Goal: Task Accomplishment & Management: Complete application form

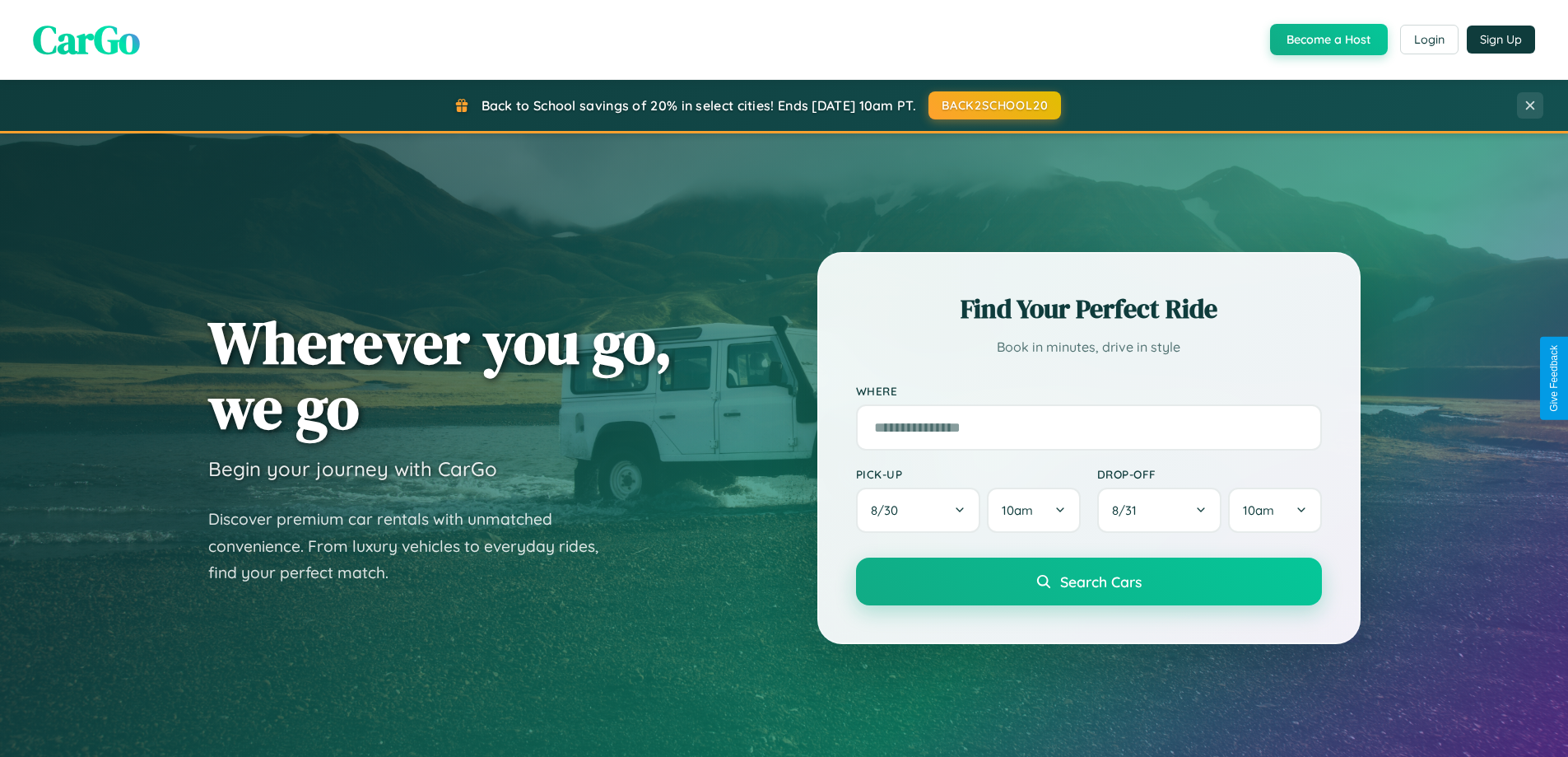
scroll to position [3169, 0]
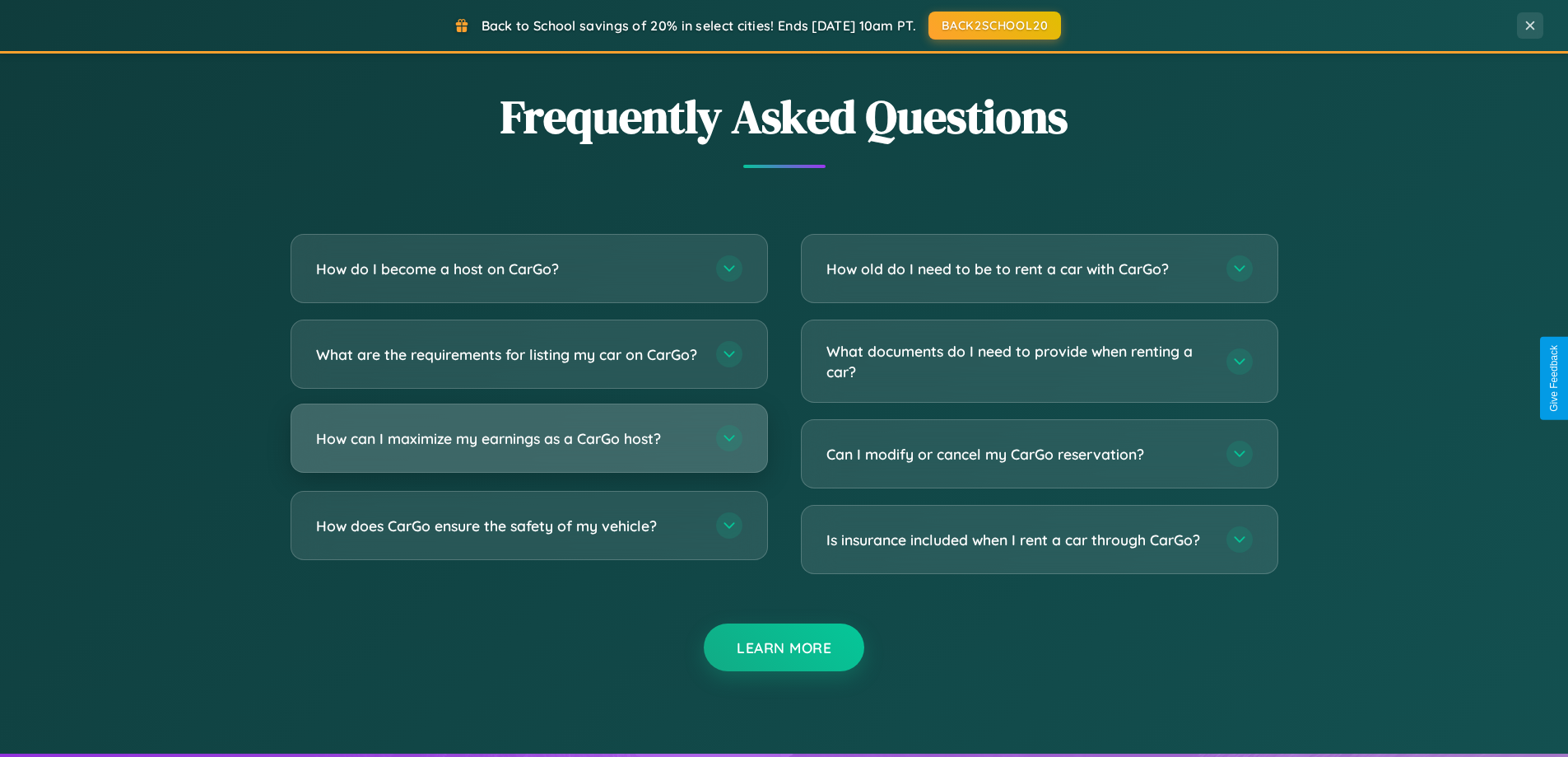
click at [528, 448] on h3 "How can I maximize my earnings as a CarGo host?" at bounding box center [508, 438] width 383 height 21
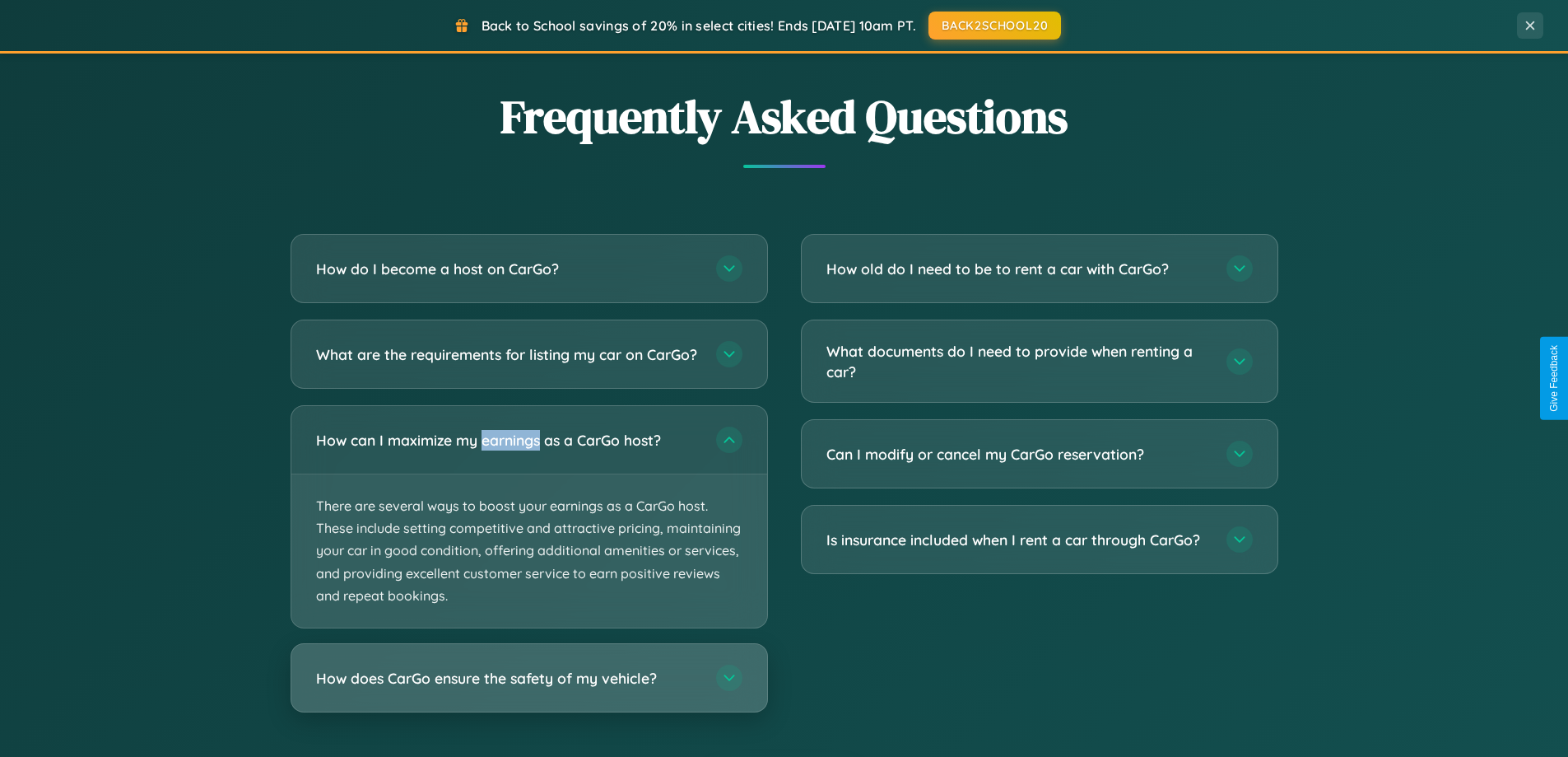
click at [528, 688] on h3 "How does CarGo ensure the safety of my vehicle?" at bounding box center [508, 678] width 383 height 21
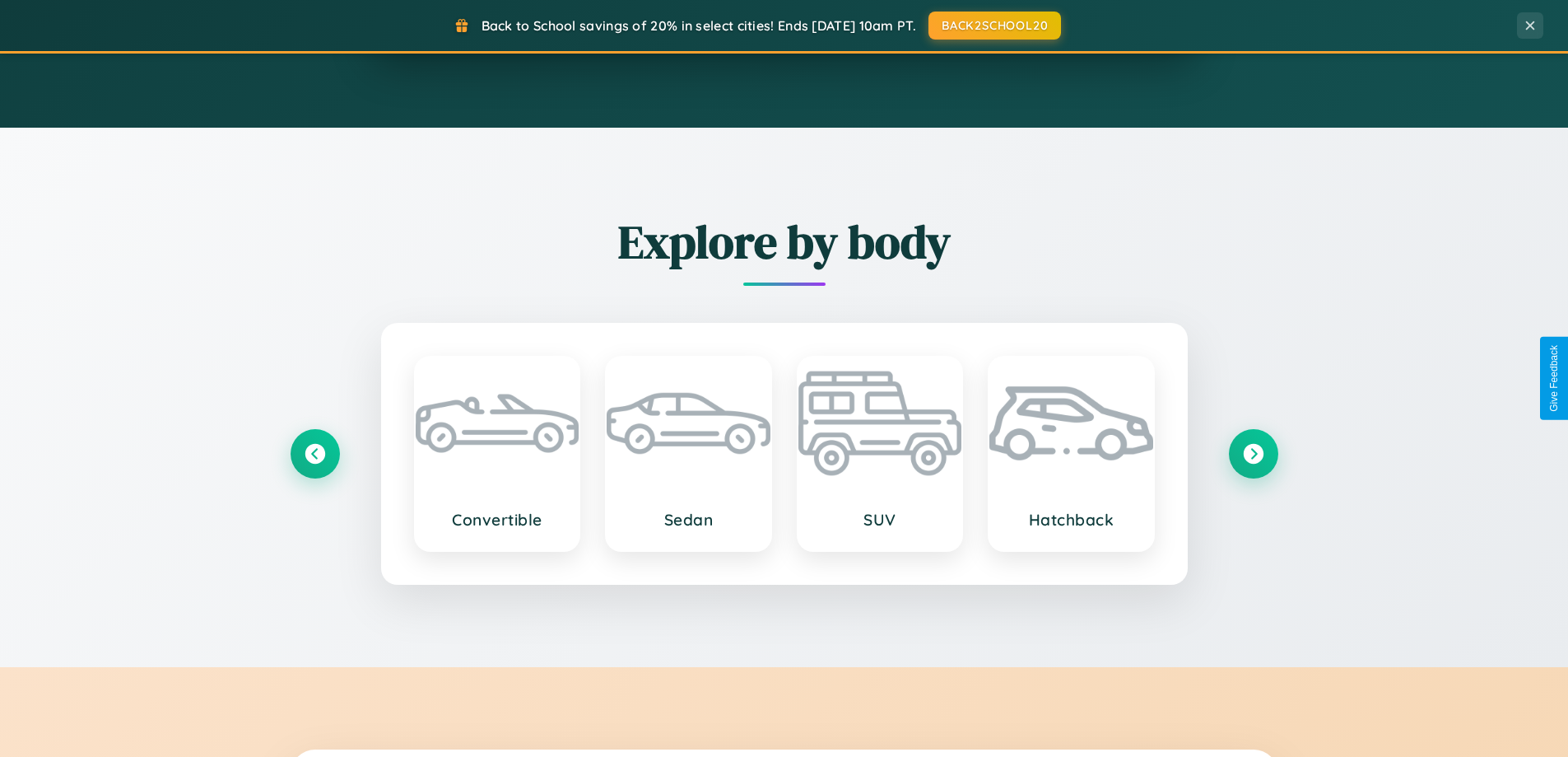
scroll to position [710, 0]
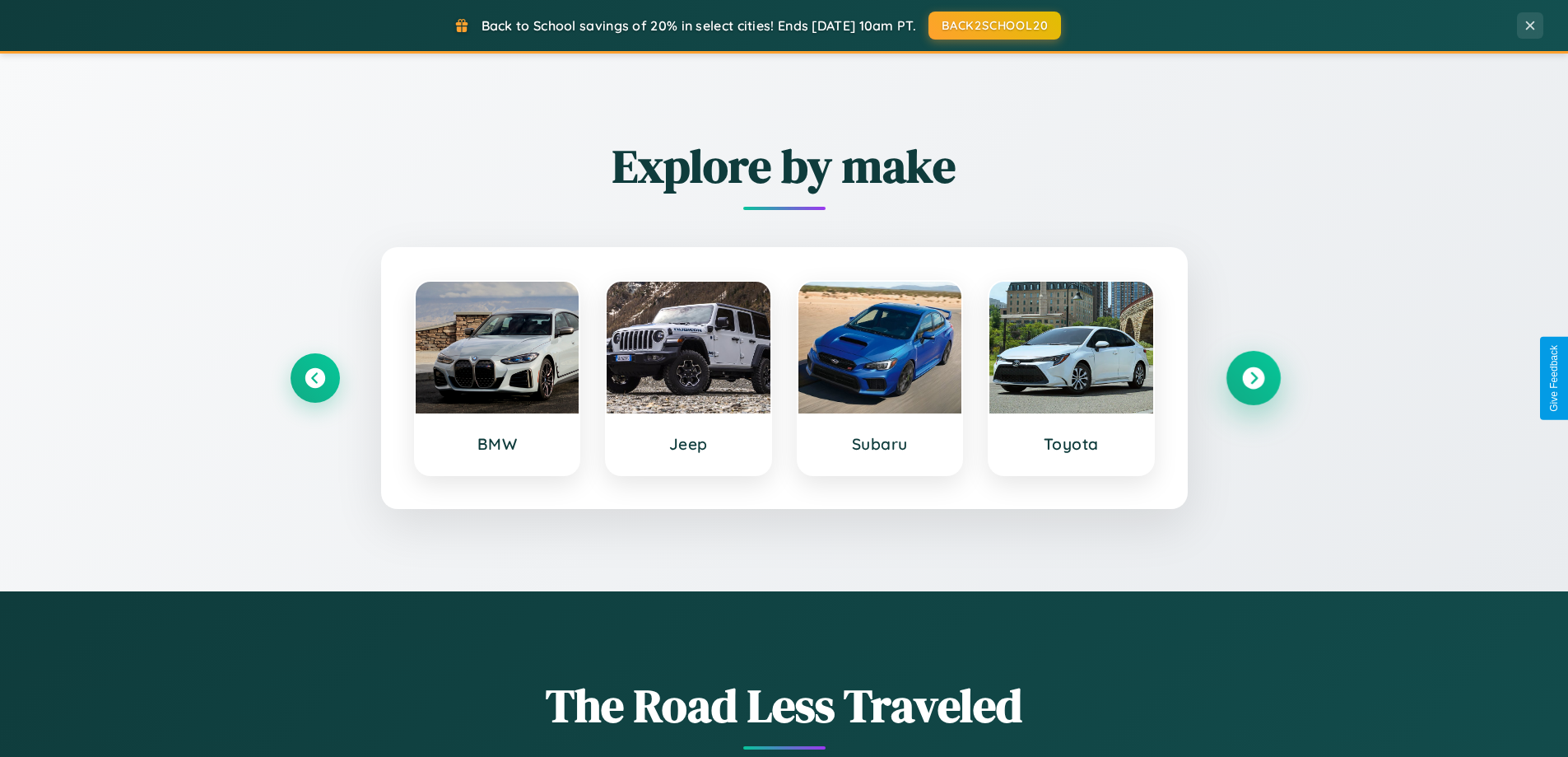
click at [1253, 378] on icon at bounding box center [1253, 378] width 22 height 22
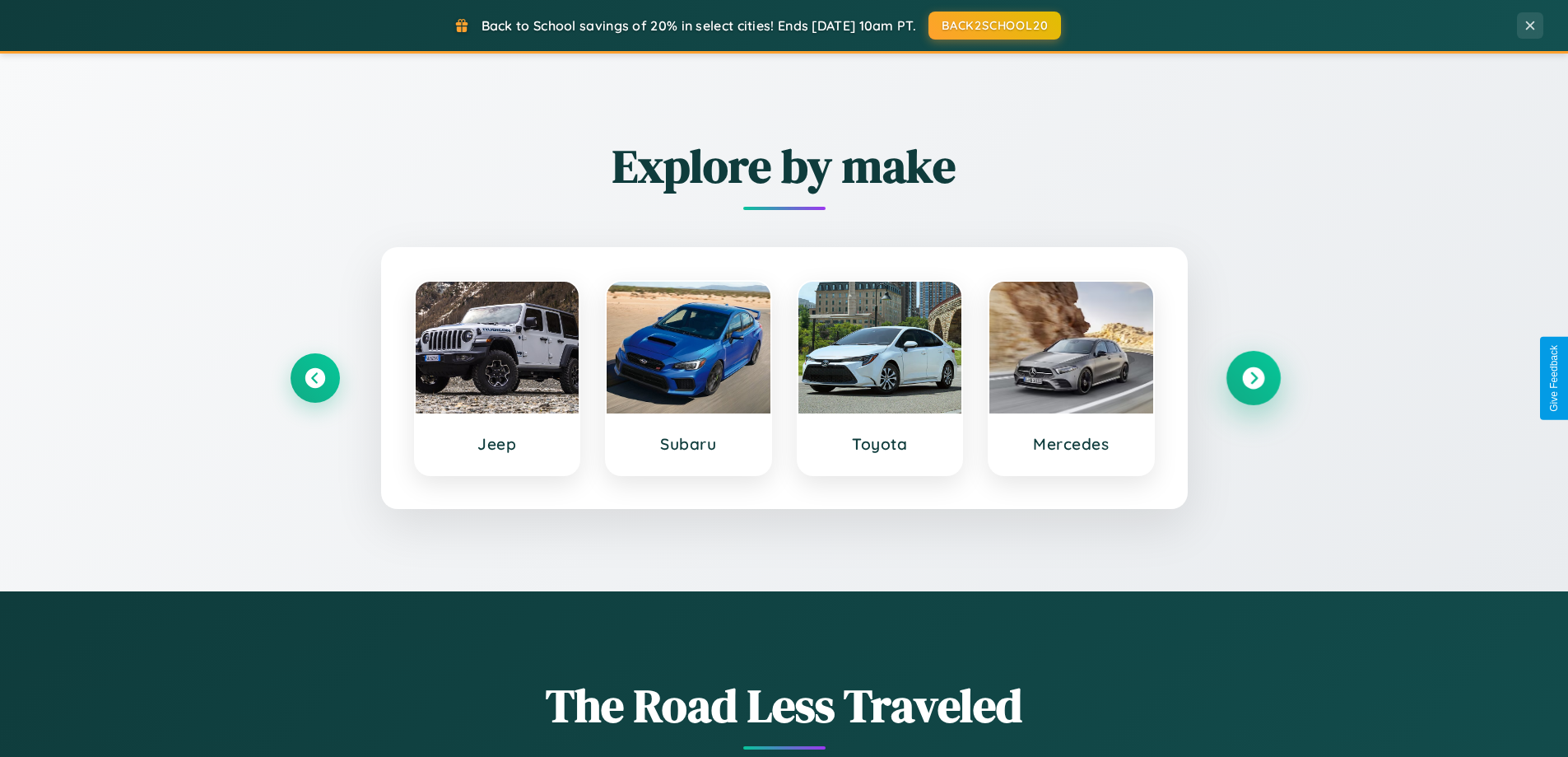
click at [1253, 378] on icon at bounding box center [1253, 378] width 22 height 22
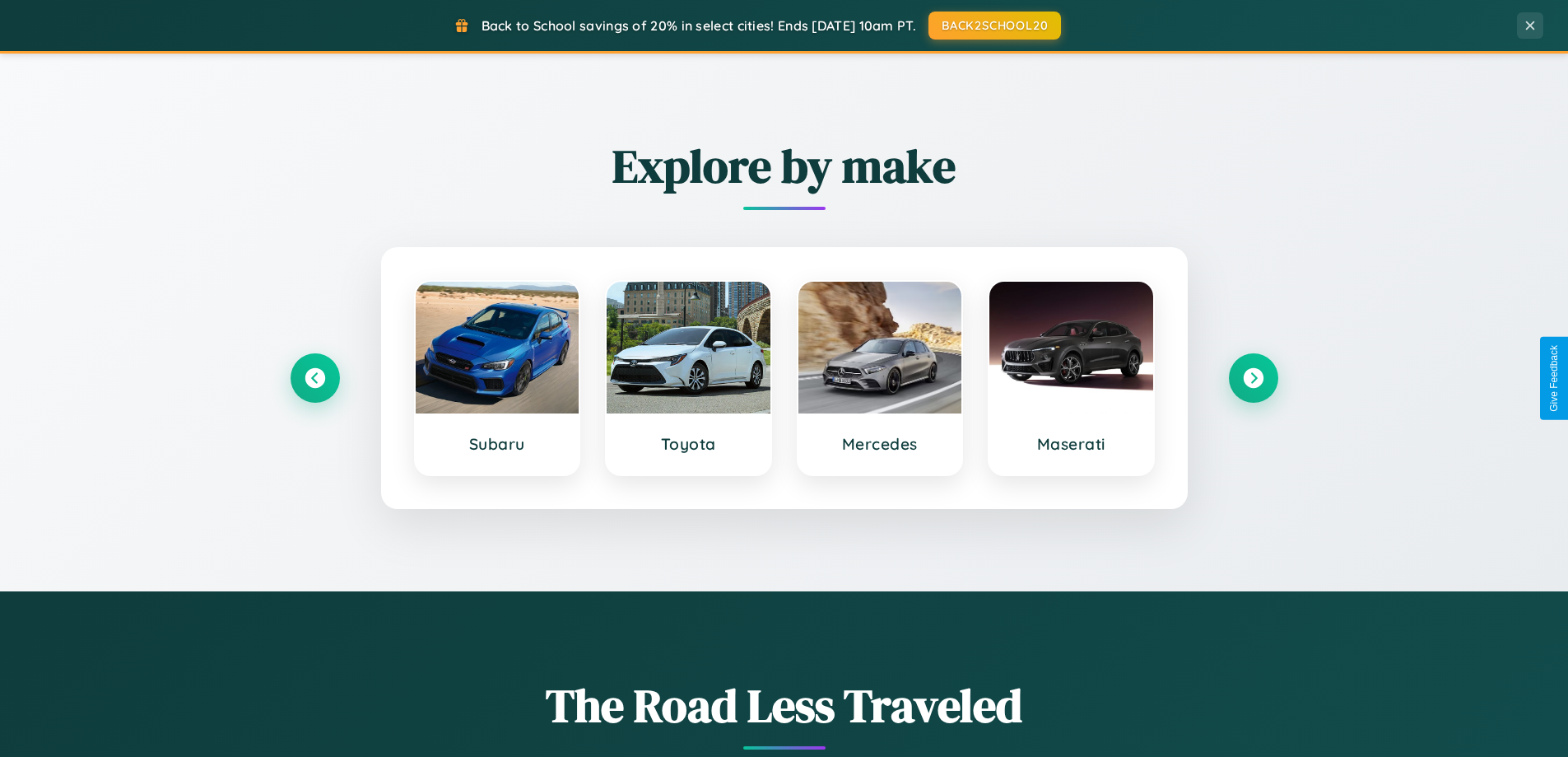
scroll to position [0, 0]
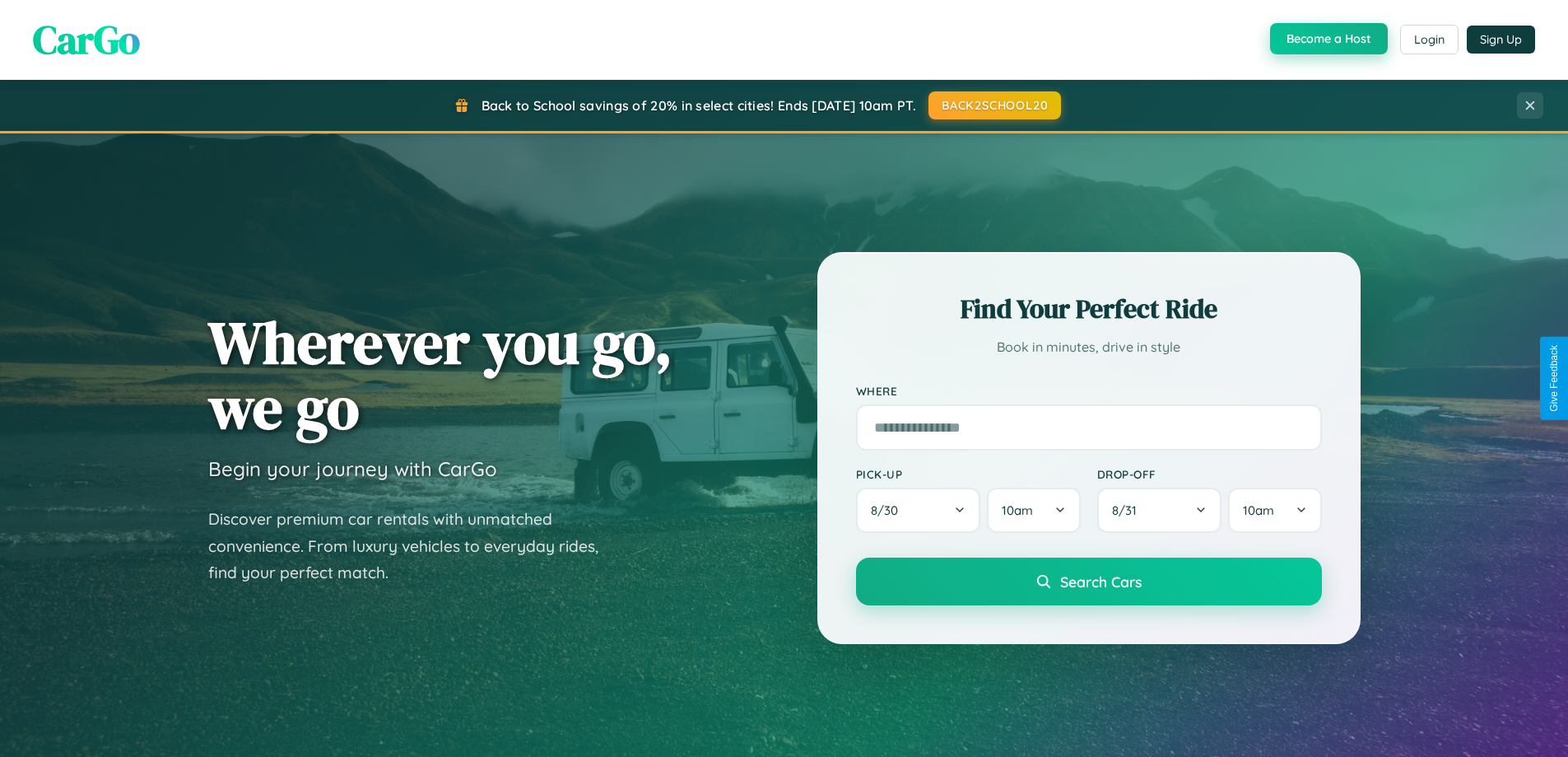
click at [1326, 40] on button "Become a Host" at bounding box center [1328, 38] width 118 height 31
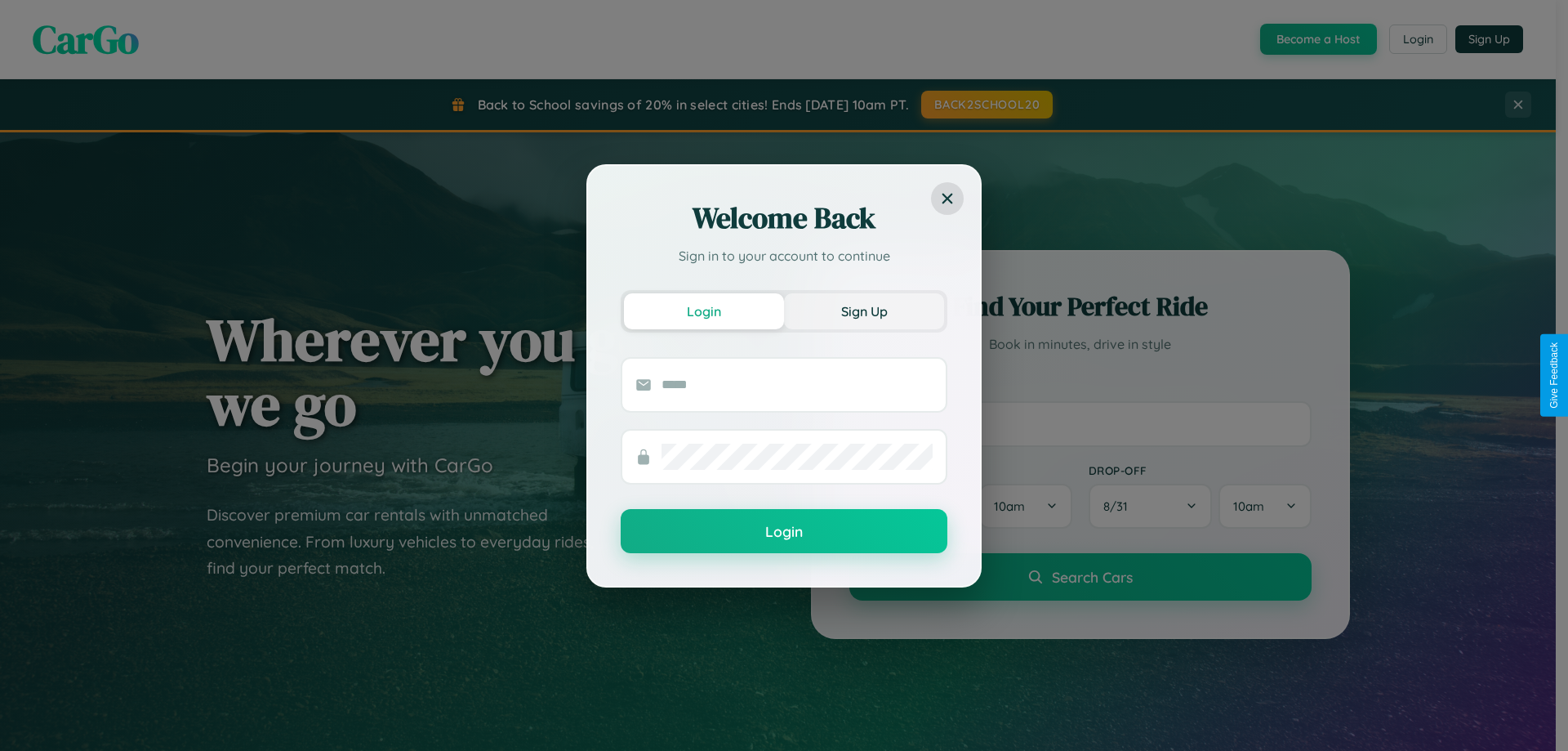
click at [864, 310] on button "Sign Up" at bounding box center [865, 311] width 160 height 36
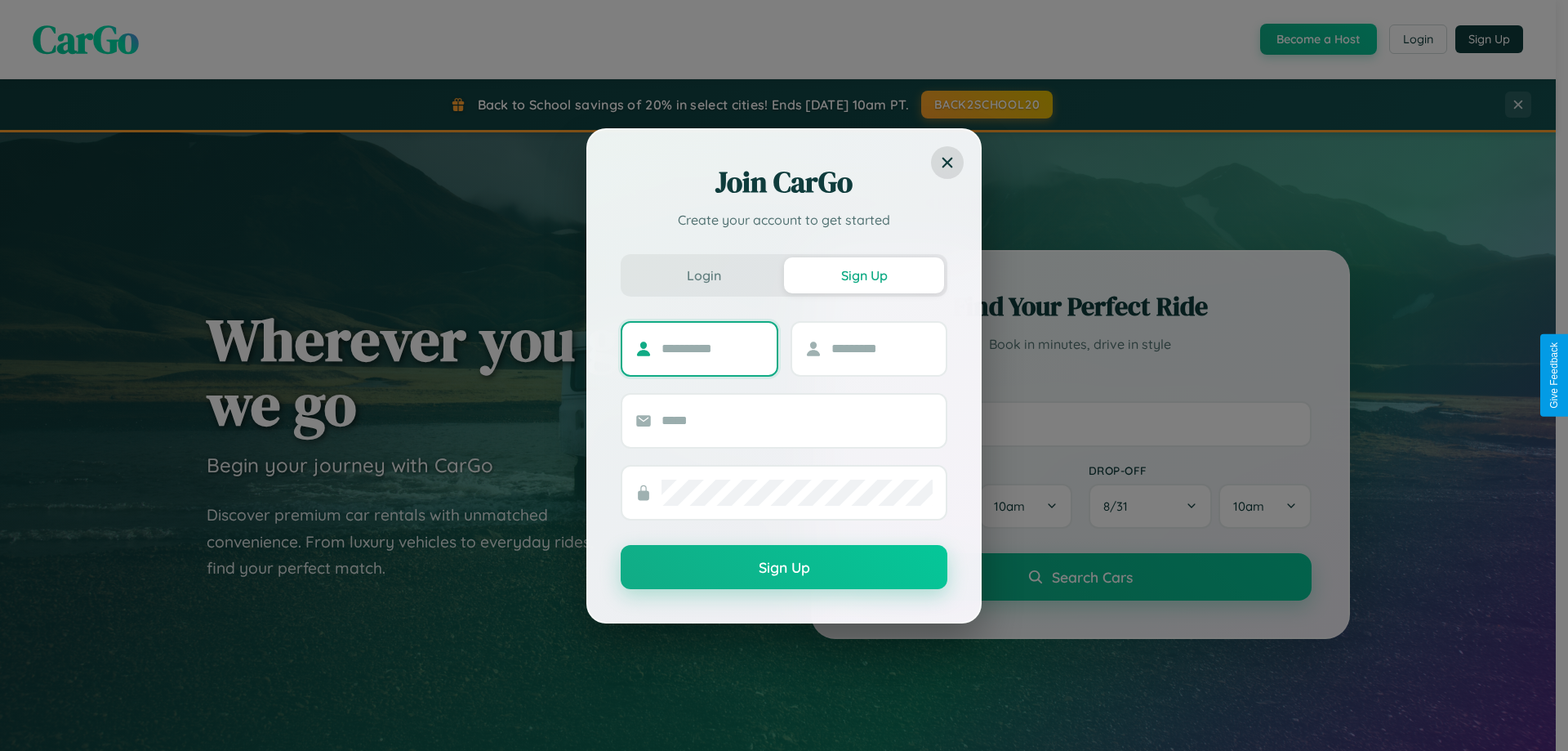
click at [712, 348] on input "text" at bounding box center [712, 349] width 102 height 26
type input "******"
click at [882, 348] on input "text" at bounding box center [882, 349] width 102 height 26
type input "********"
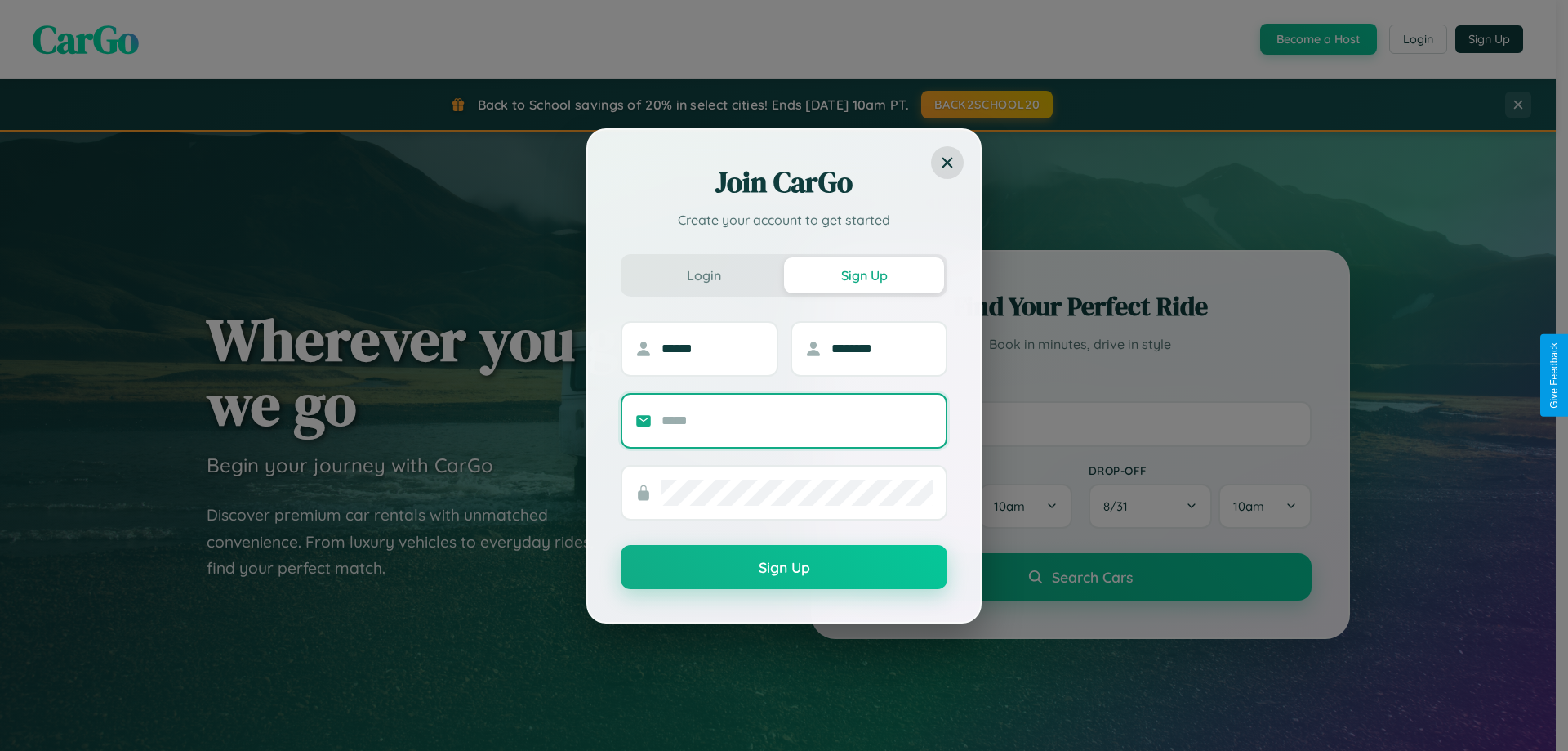
click at [797, 420] on input "text" at bounding box center [797, 420] width 271 height 26
type input "**********"
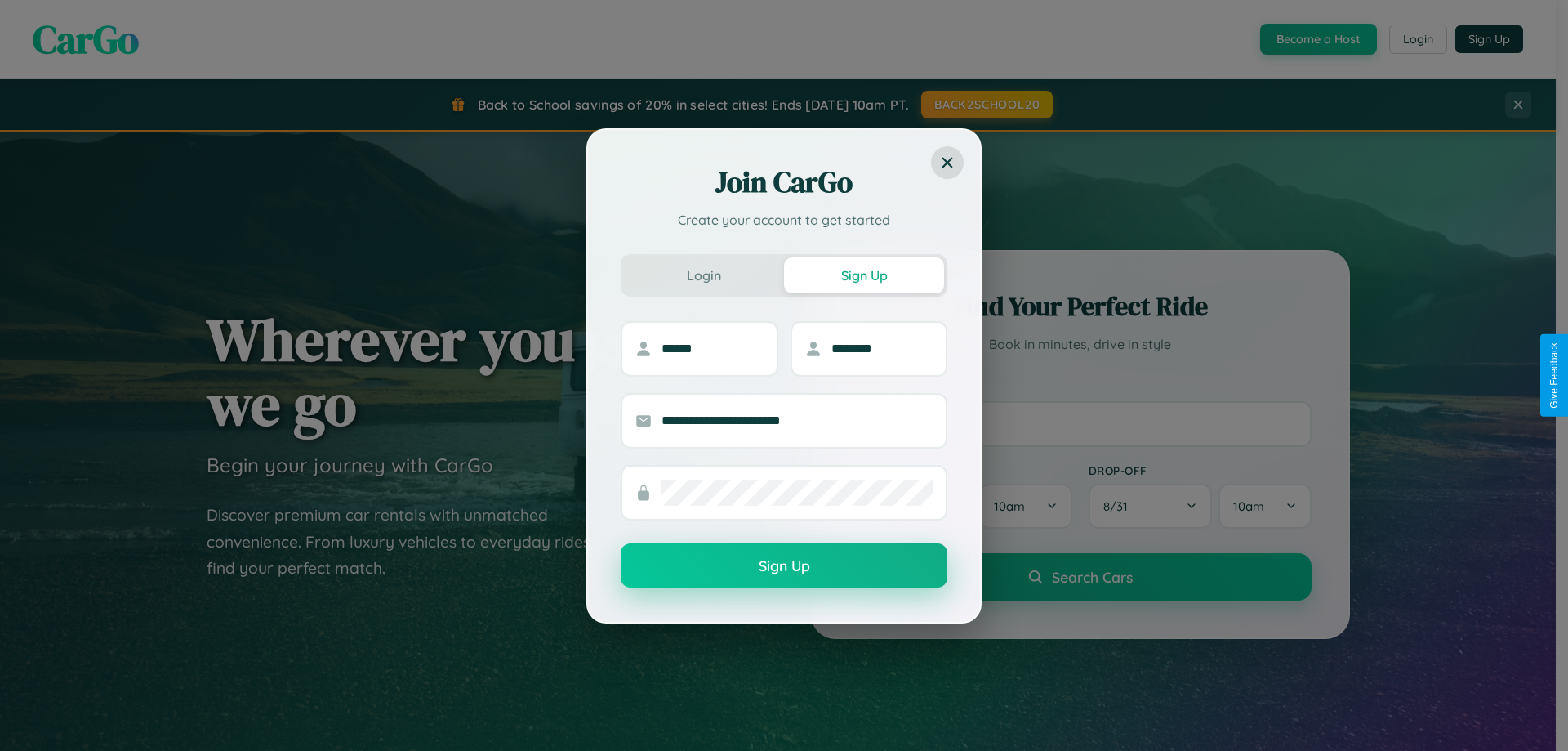
click at [784, 566] on button "Sign Up" at bounding box center [784, 565] width 327 height 45
